Goal: Task Accomplishment & Management: Use online tool/utility

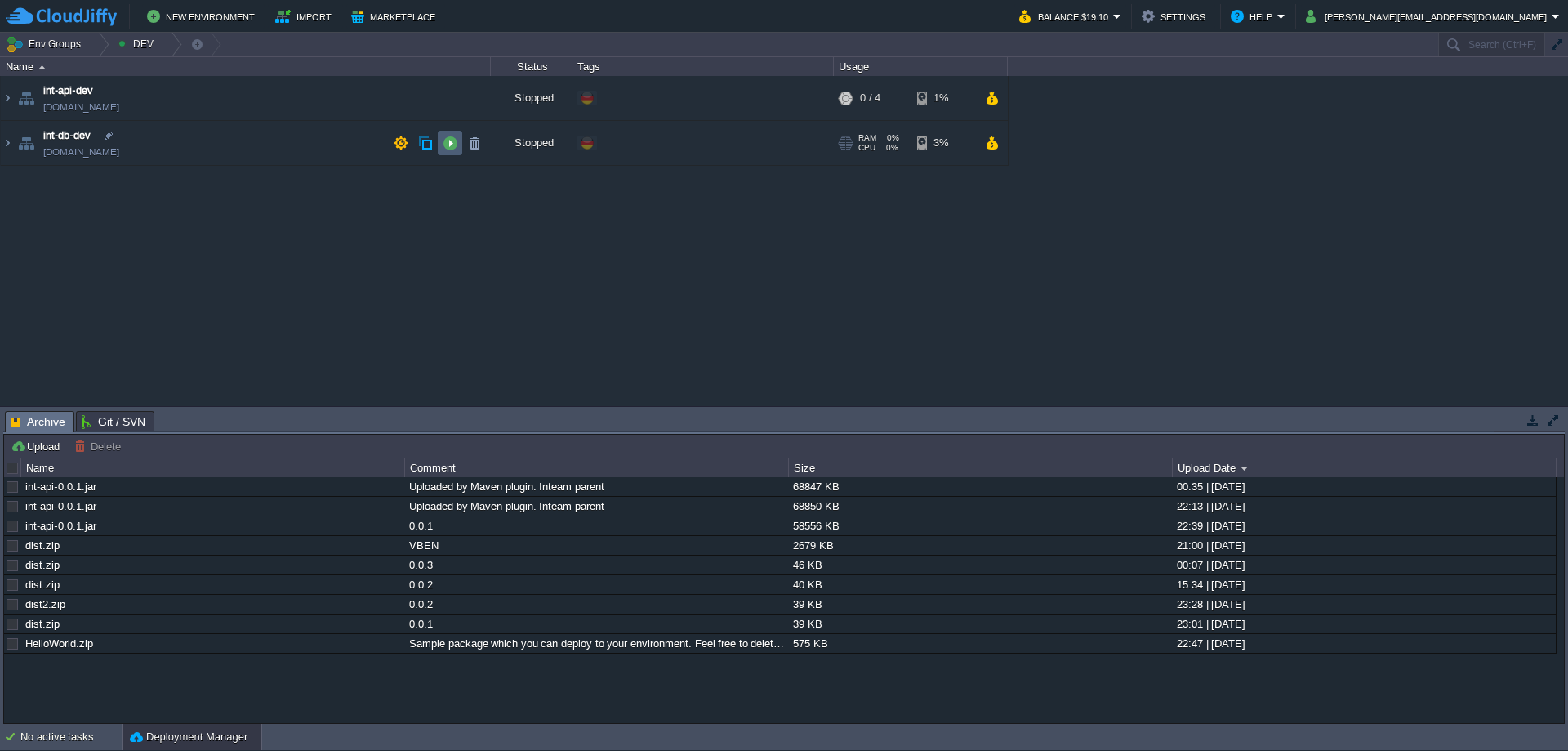
click at [451, 144] on button "button" at bounding box center [450, 143] width 15 height 15
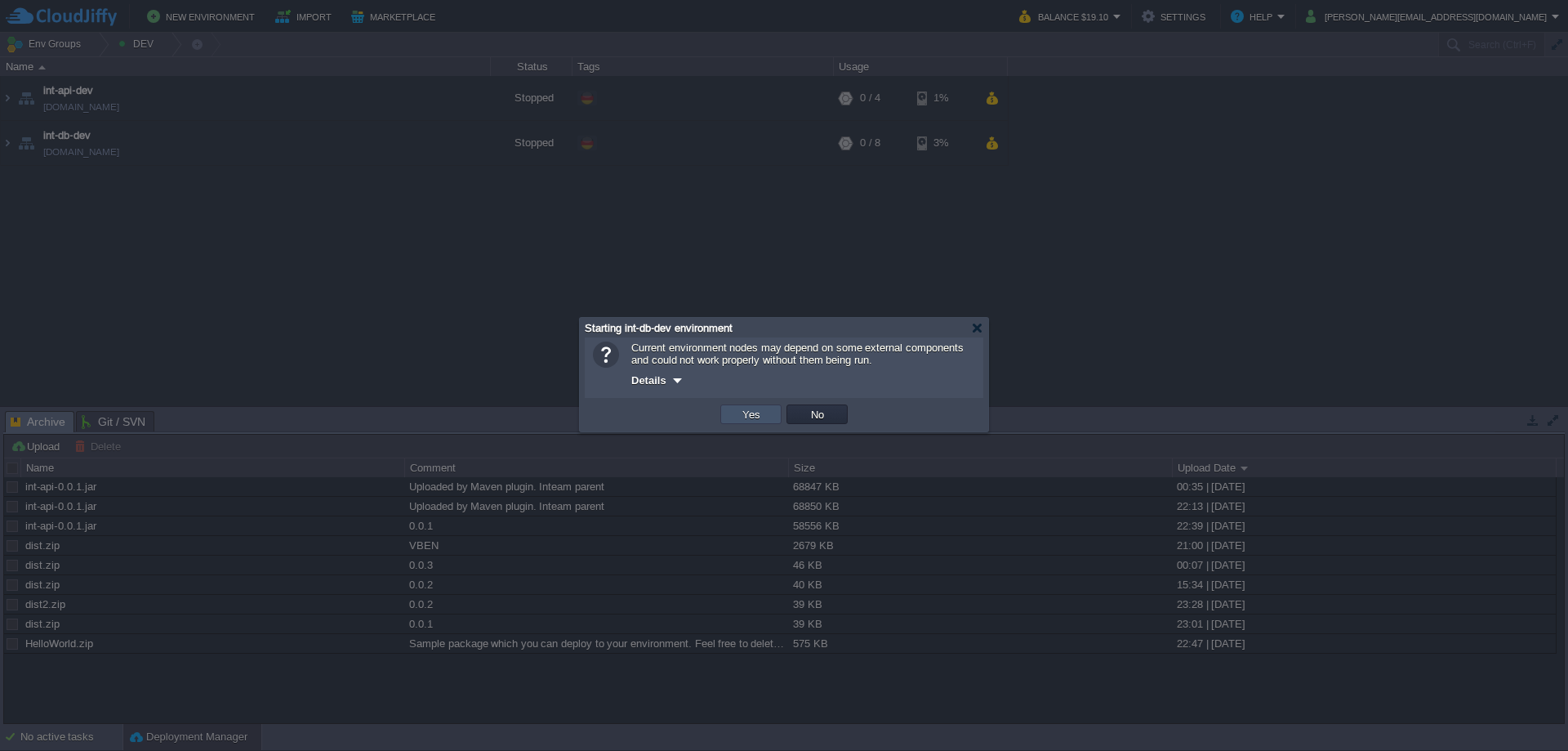
click at [757, 415] on button "Yes" at bounding box center [752, 414] width 28 height 15
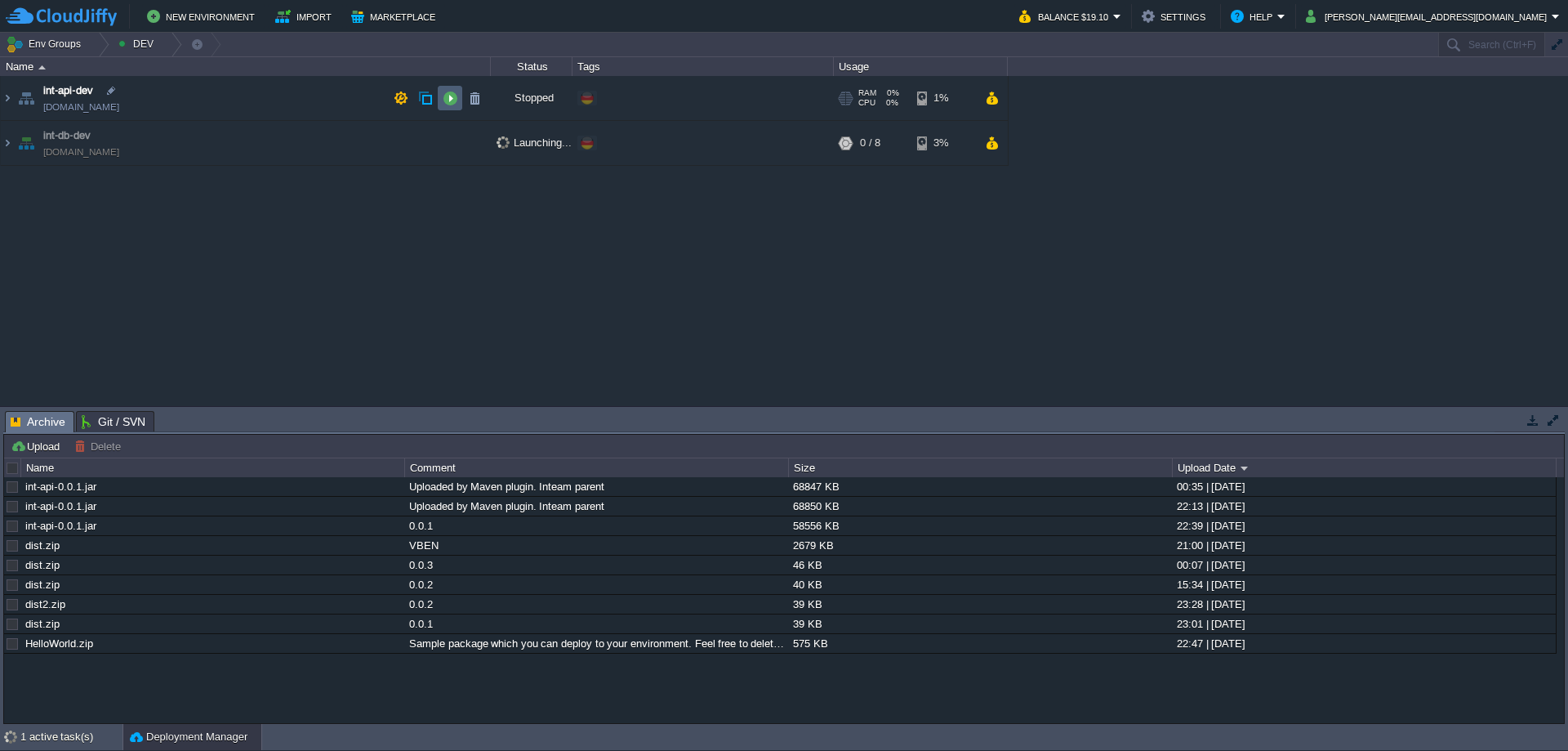
click at [444, 96] on button "button" at bounding box center [450, 98] width 15 height 15
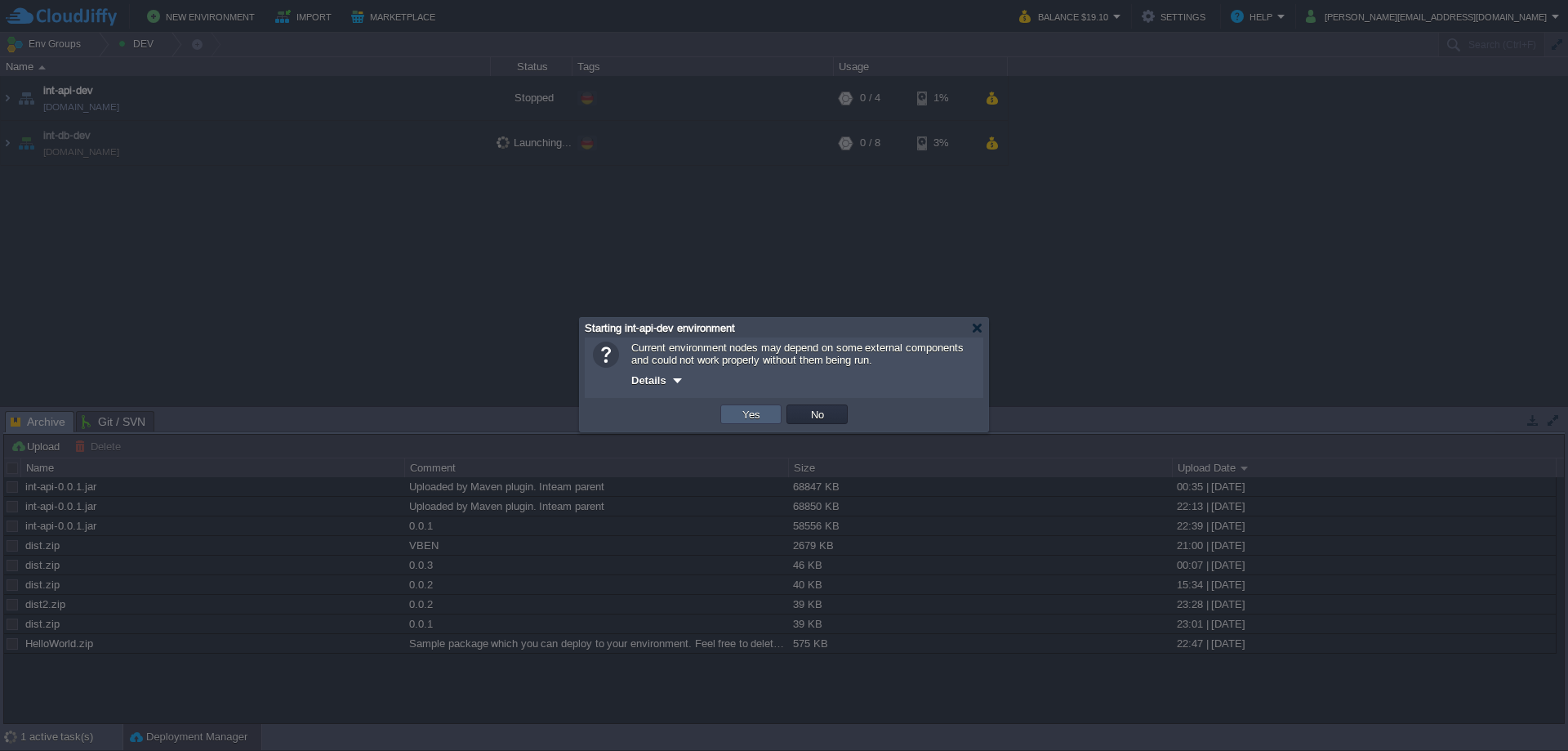
click at [755, 417] on button "Yes" at bounding box center [752, 414] width 28 height 15
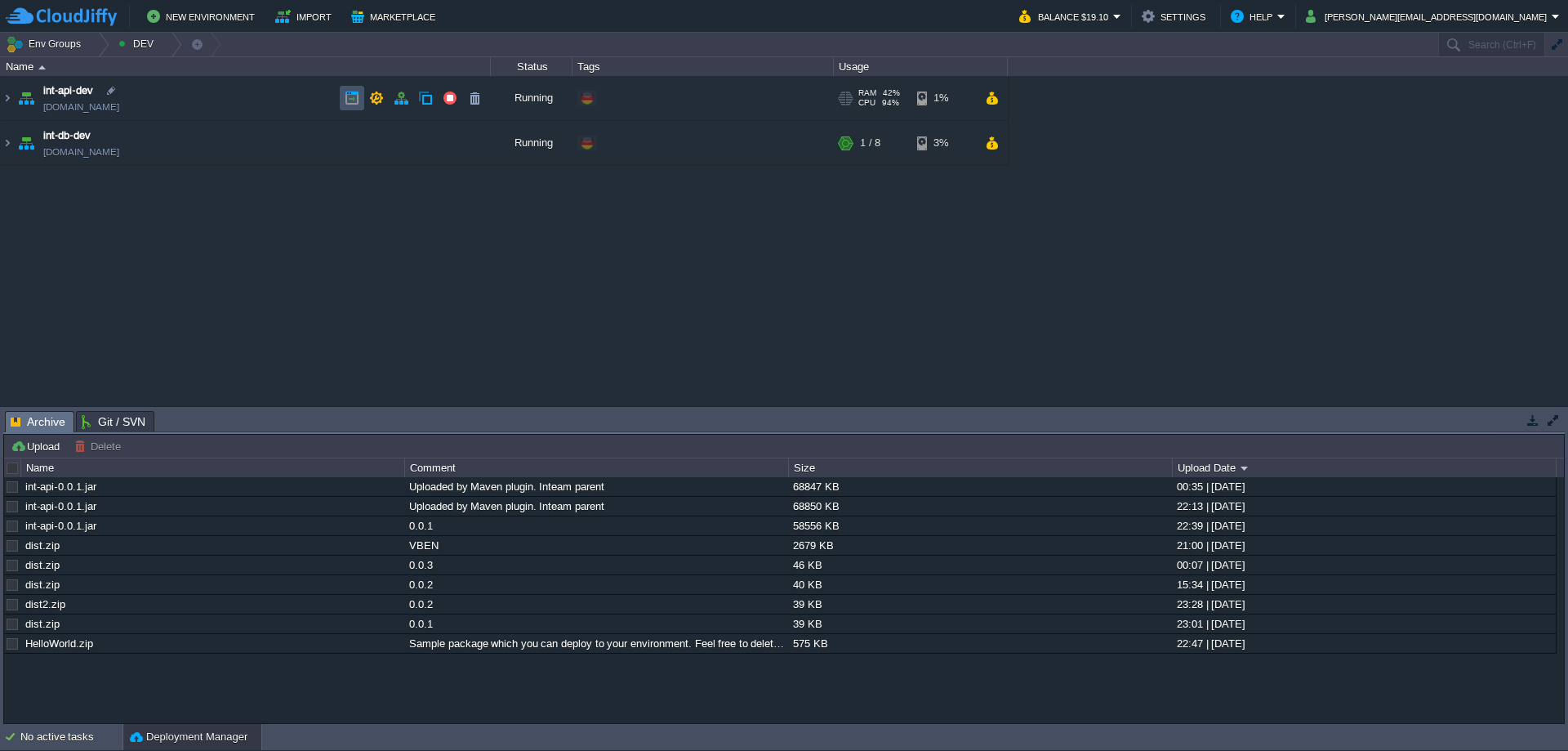
click at [346, 94] on button "button" at bounding box center [352, 98] width 15 height 15
click at [7, 97] on img at bounding box center [7, 98] width 13 height 44
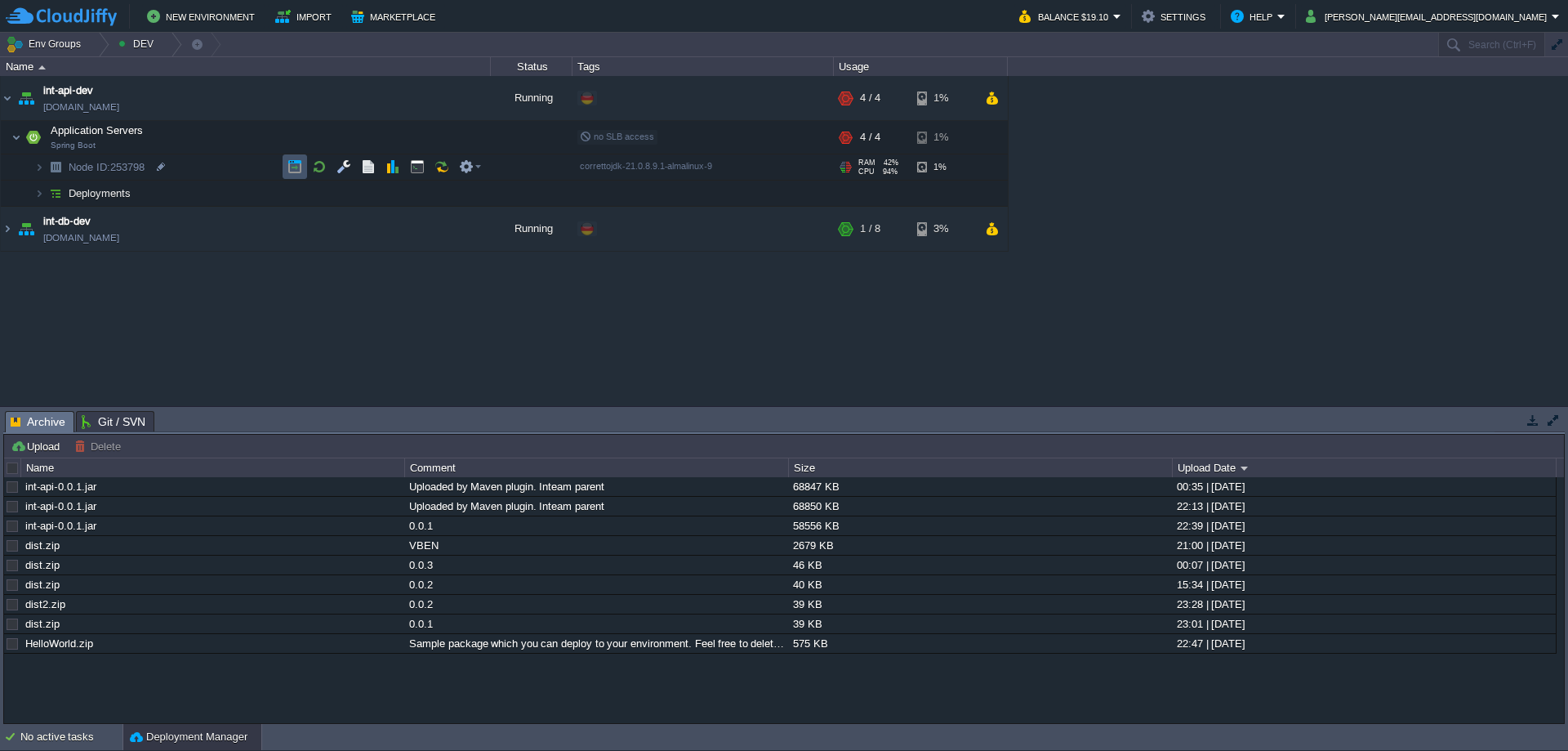
click at [292, 166] on button "button" at bounding box center [294, 166] width 15 height 15
click at [42, 167] on img at bounding box center [39, 166] width 10 height 25
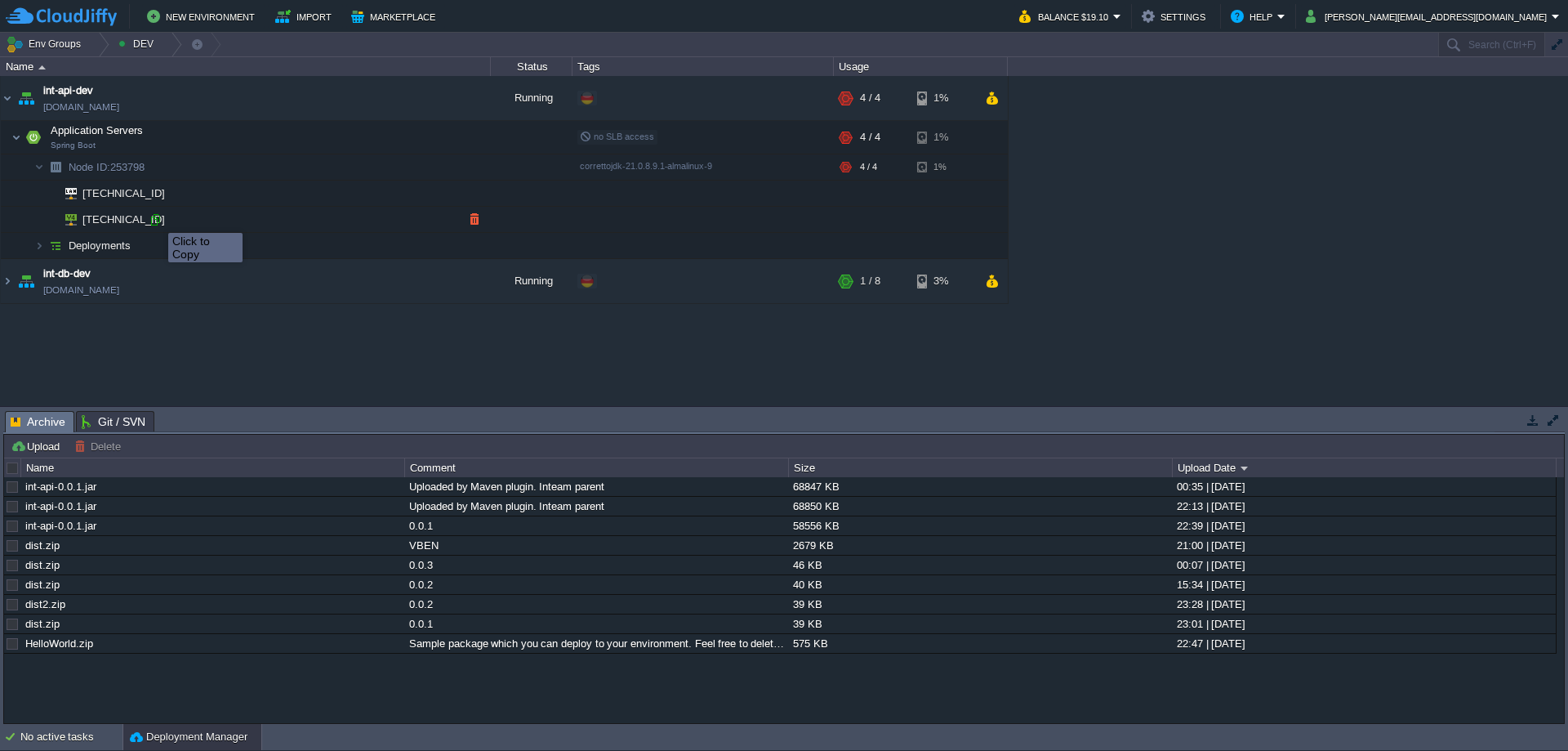
click at [156, 218] on div at bounding box center [155, 219] width 15 height 15
